Goal: Task Accomplishment & Management: Manage account settings

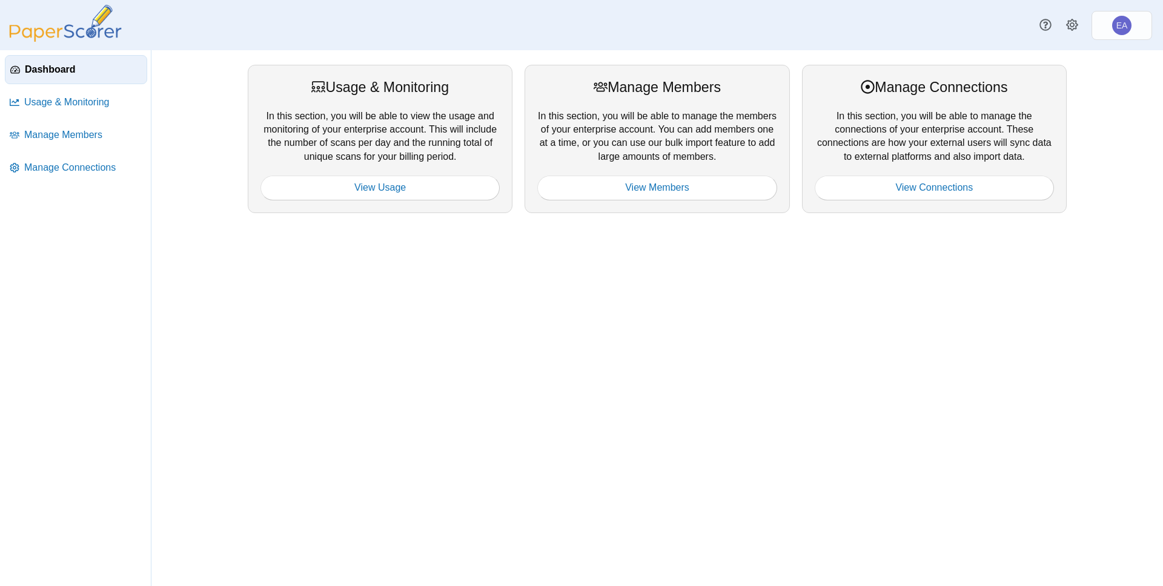
click at [445, 387] on div "Usage & Monitoring In this section, you will be able to view the usage and moni…" at bounding box center [657, 318] width 909 height 536
click at [78, 104] on span "Usage & Monitoring" at bounding box center [83, 102] width 118 height 13
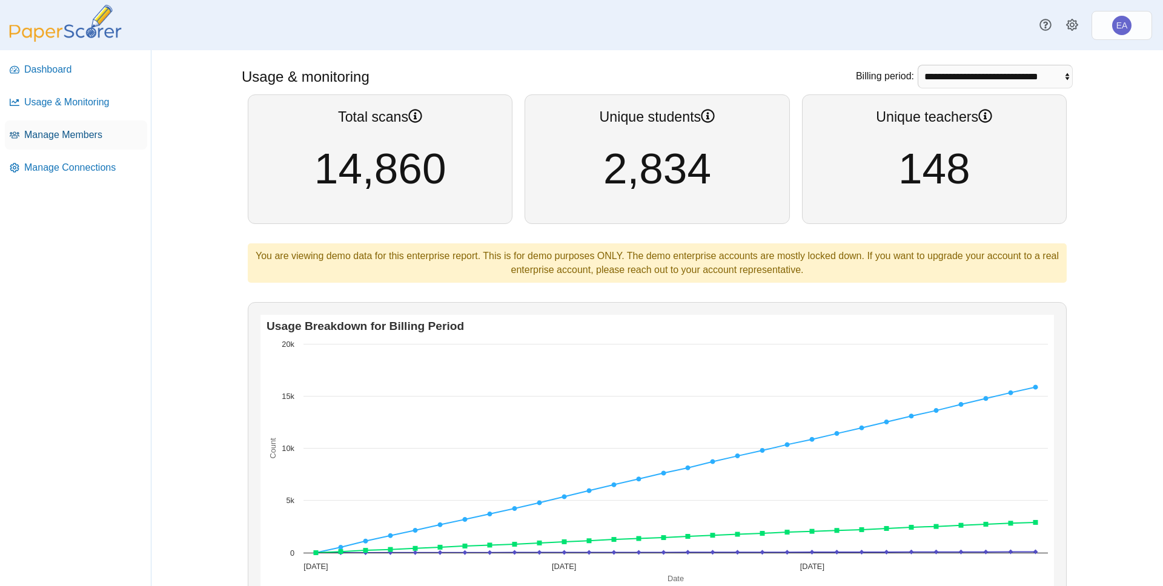
click at [74, 133] on span "Manage Members" at bounding box center [83, 134] width 118 height 13
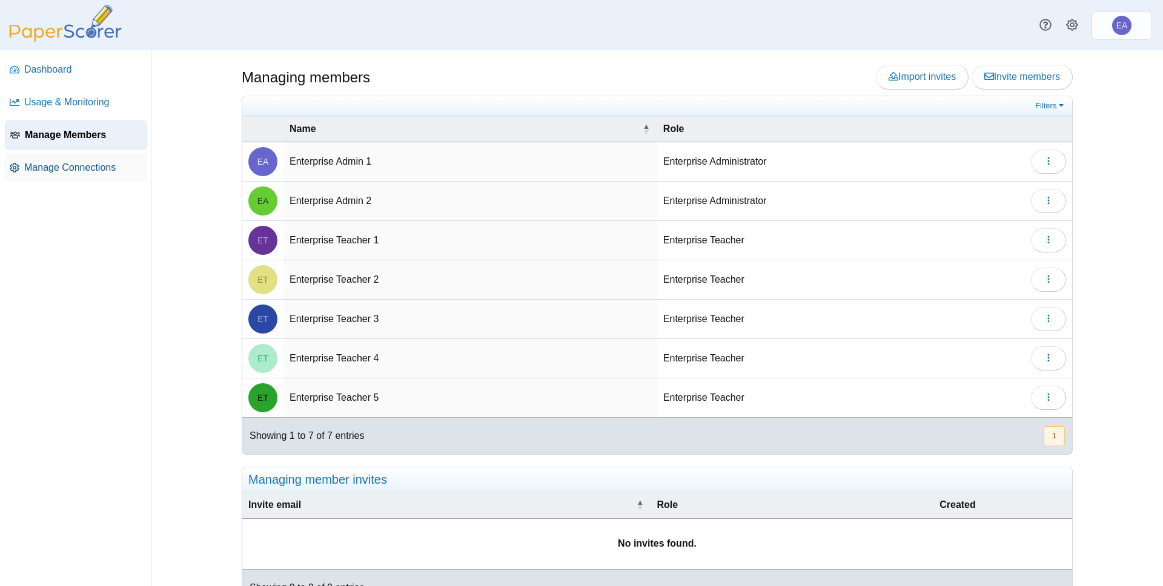
drag, startPoint x: 83, startPoint y: 214, endPoint x: 84, endPoint y: 181, distance: 32.7
click at [83, 213] on nav "Dashboard Usage & Monitoring Manage Members Manage Connections" at bounding box center [75, 318] width 151 height 536
click at [87, 165] on span "Manage Connections" at bounding box center [83, 167] width 118 height 13
